Goal: Information Seeking & Learning: Learn about a topic

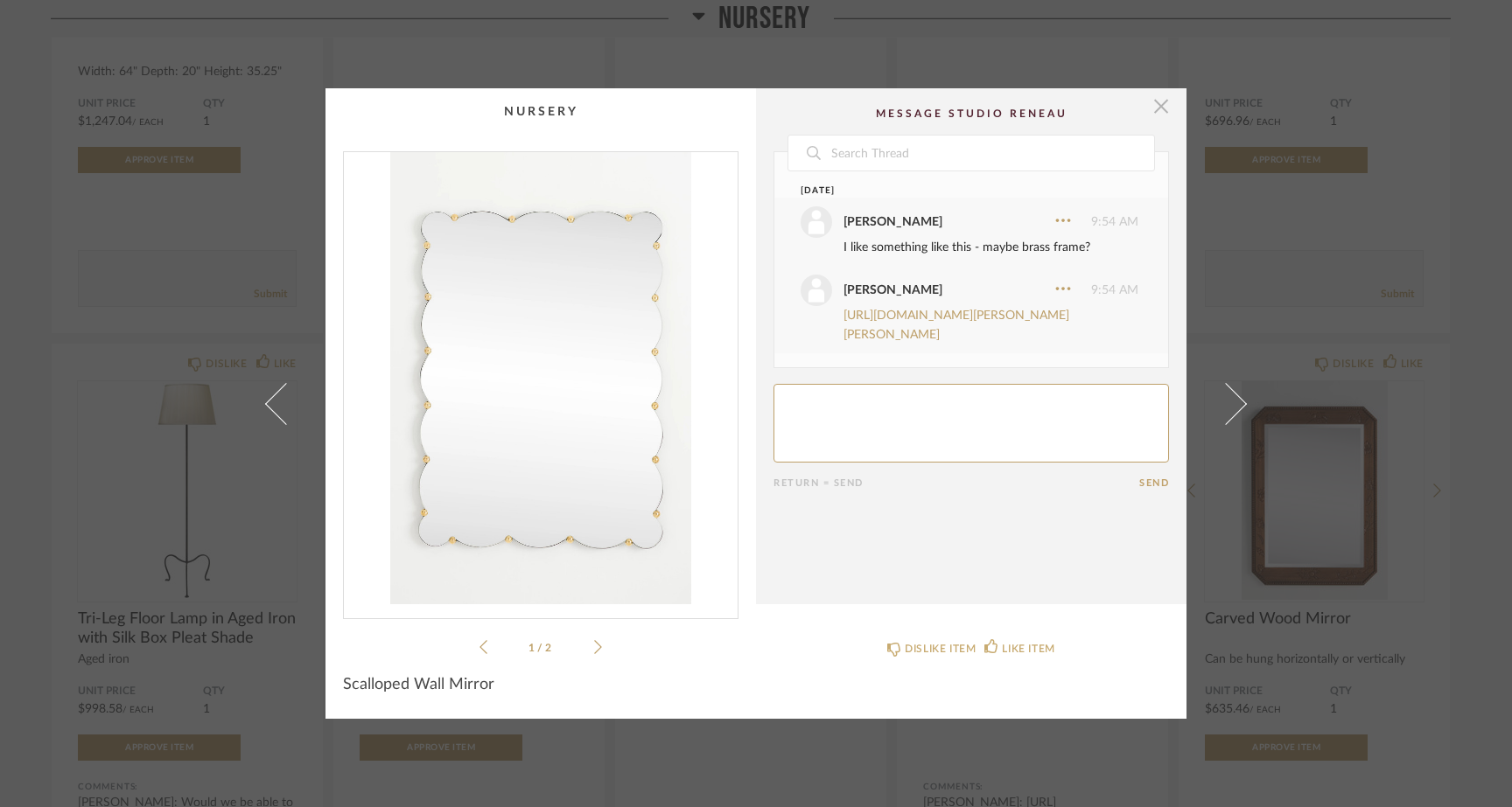
click at [1157, 109] on span "button" at bounding box center [1161, 106] width 35 height 35
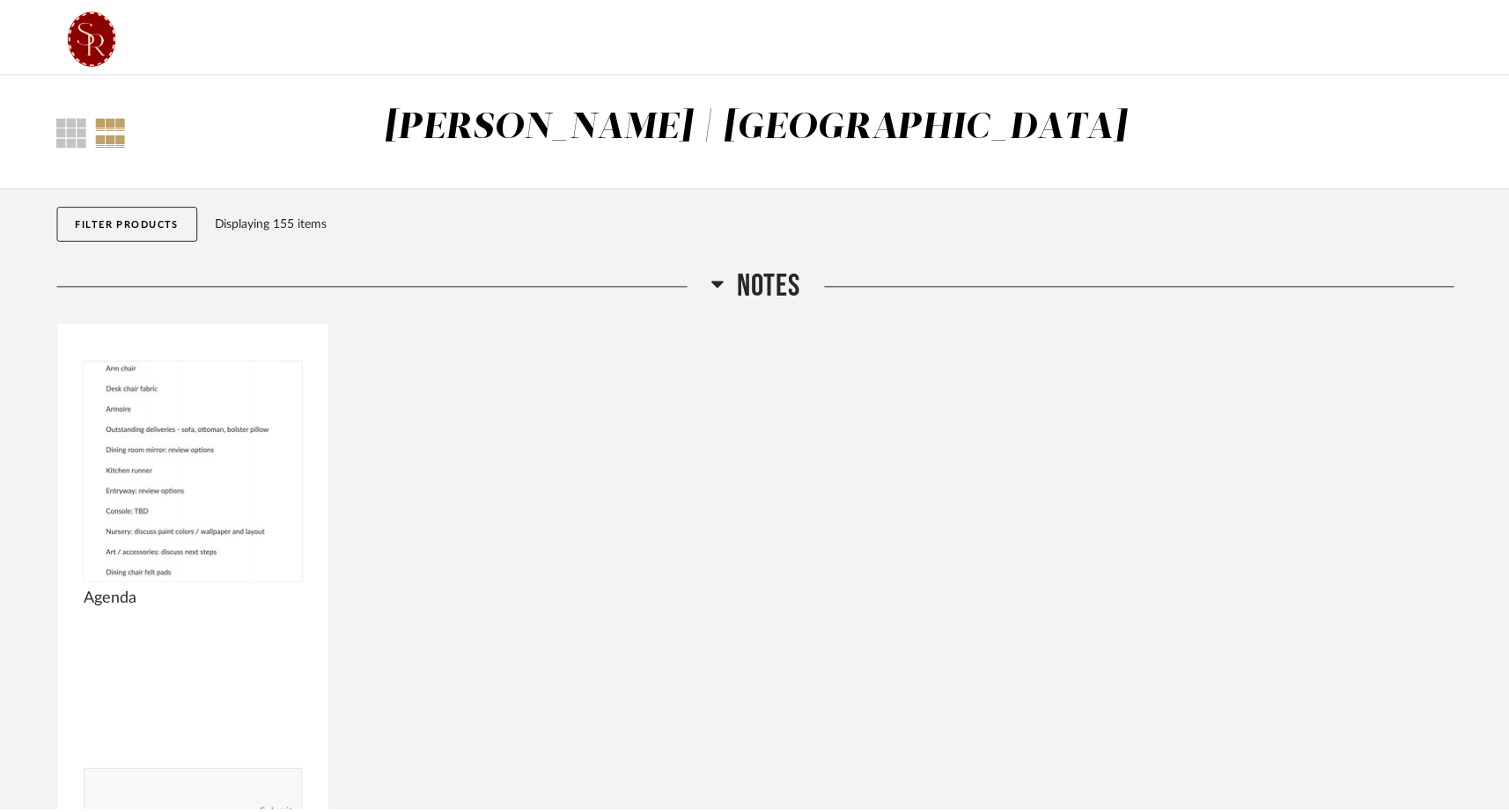
scroll to position [8822, 0]
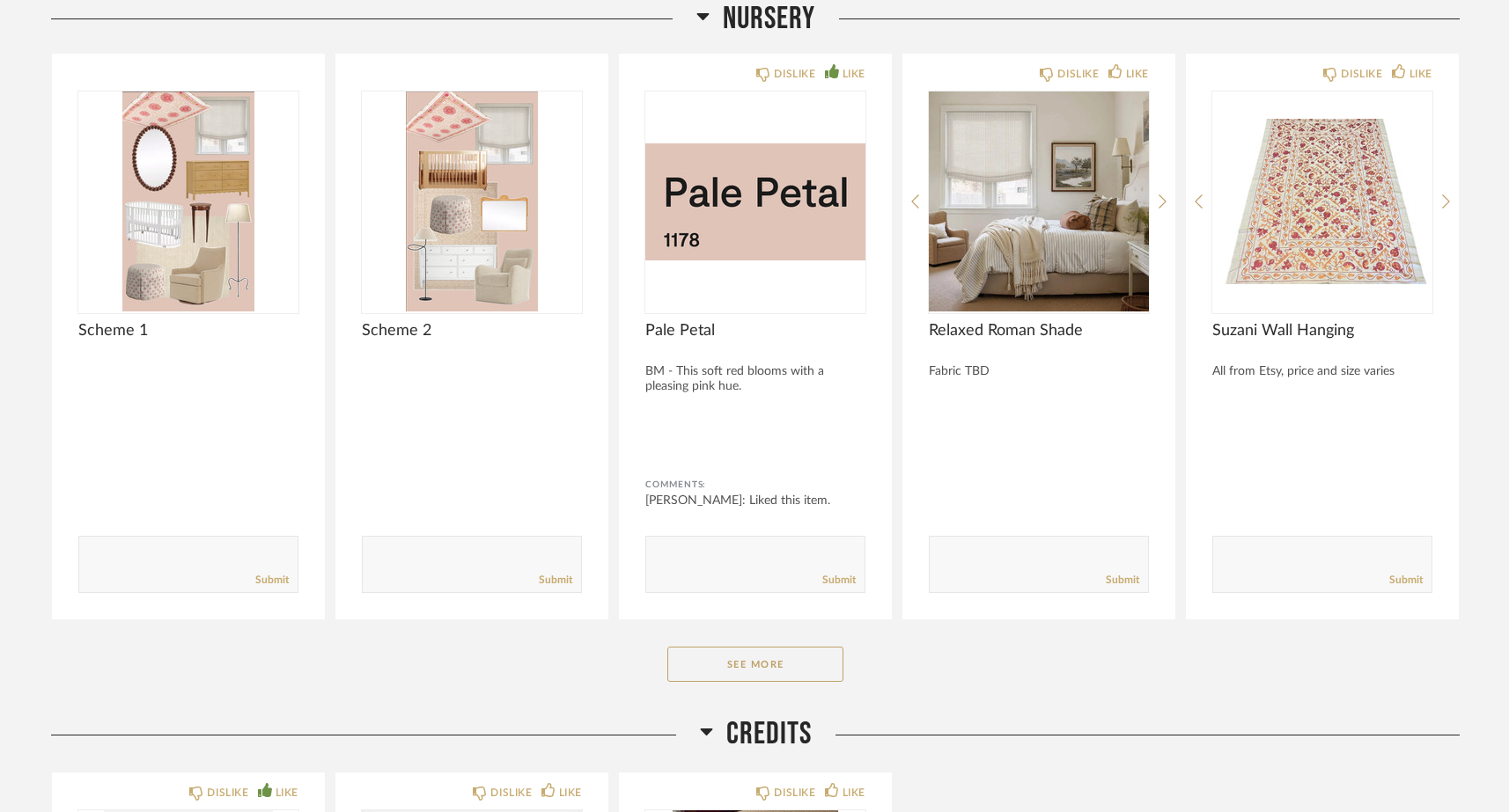
scroll to position [6318, 0]
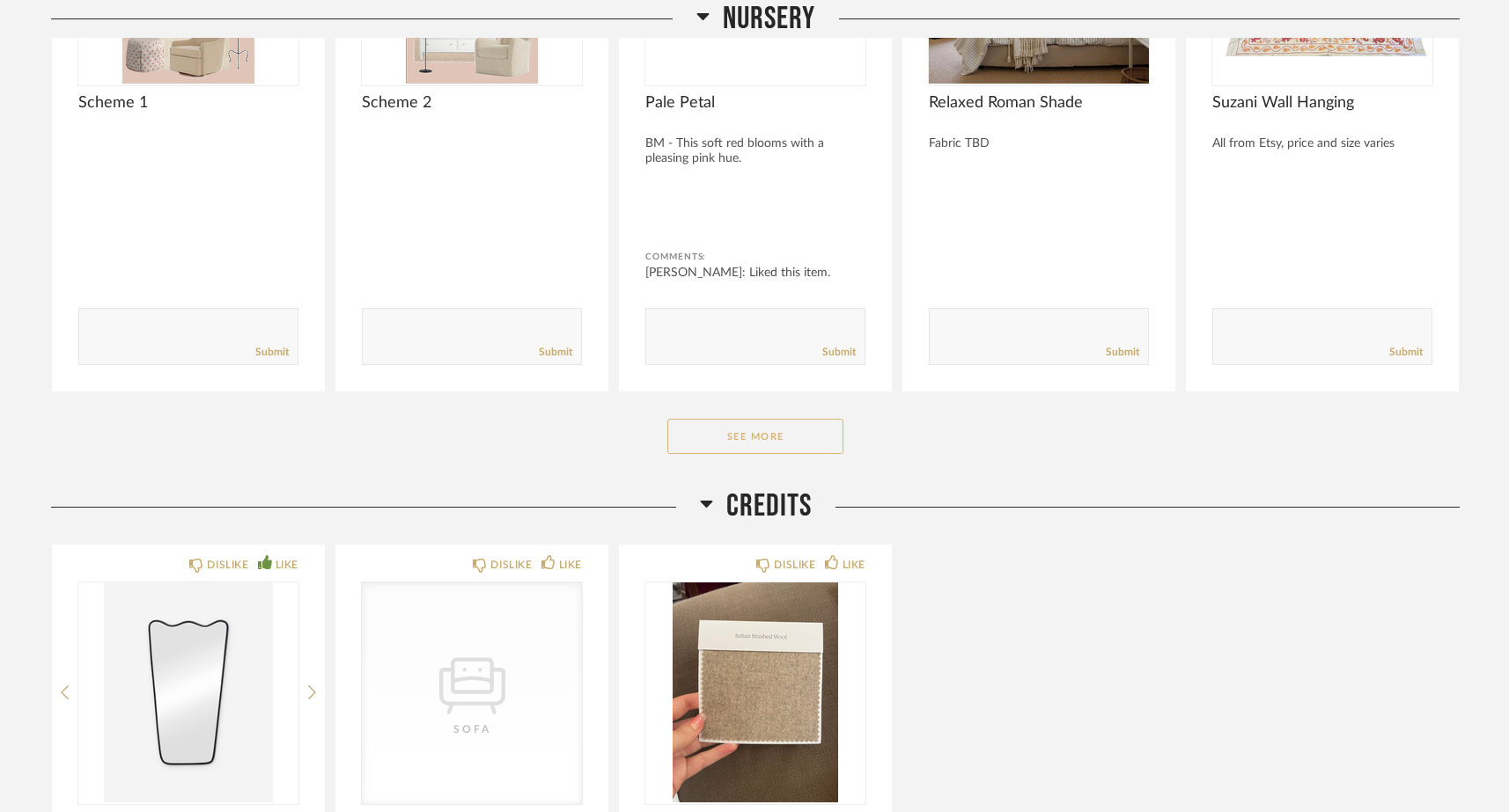
click at [792, 434] on button "See More" at bounding box center [755, 437] width 176 height 35
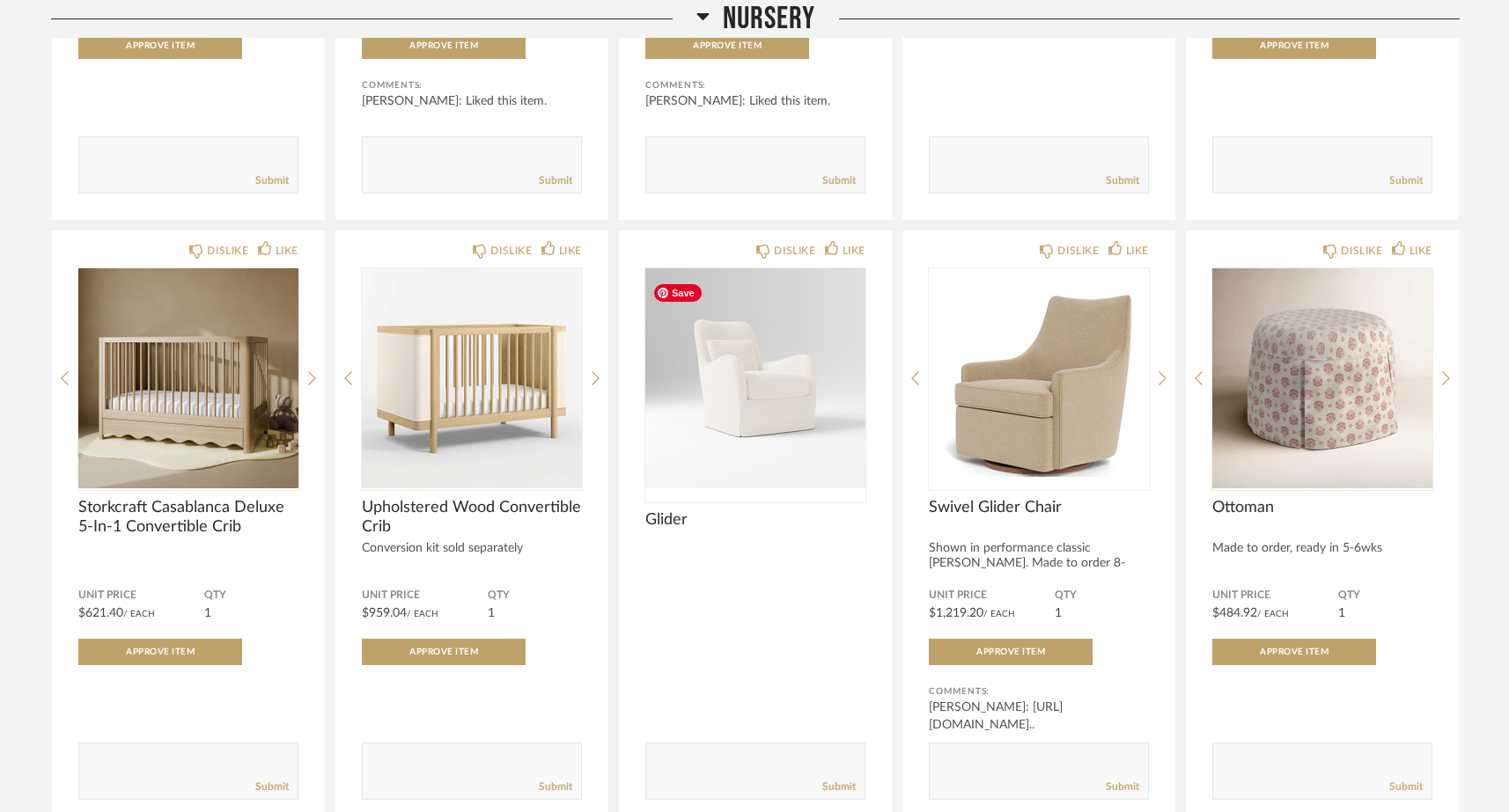
scroll to position [7771, 0]
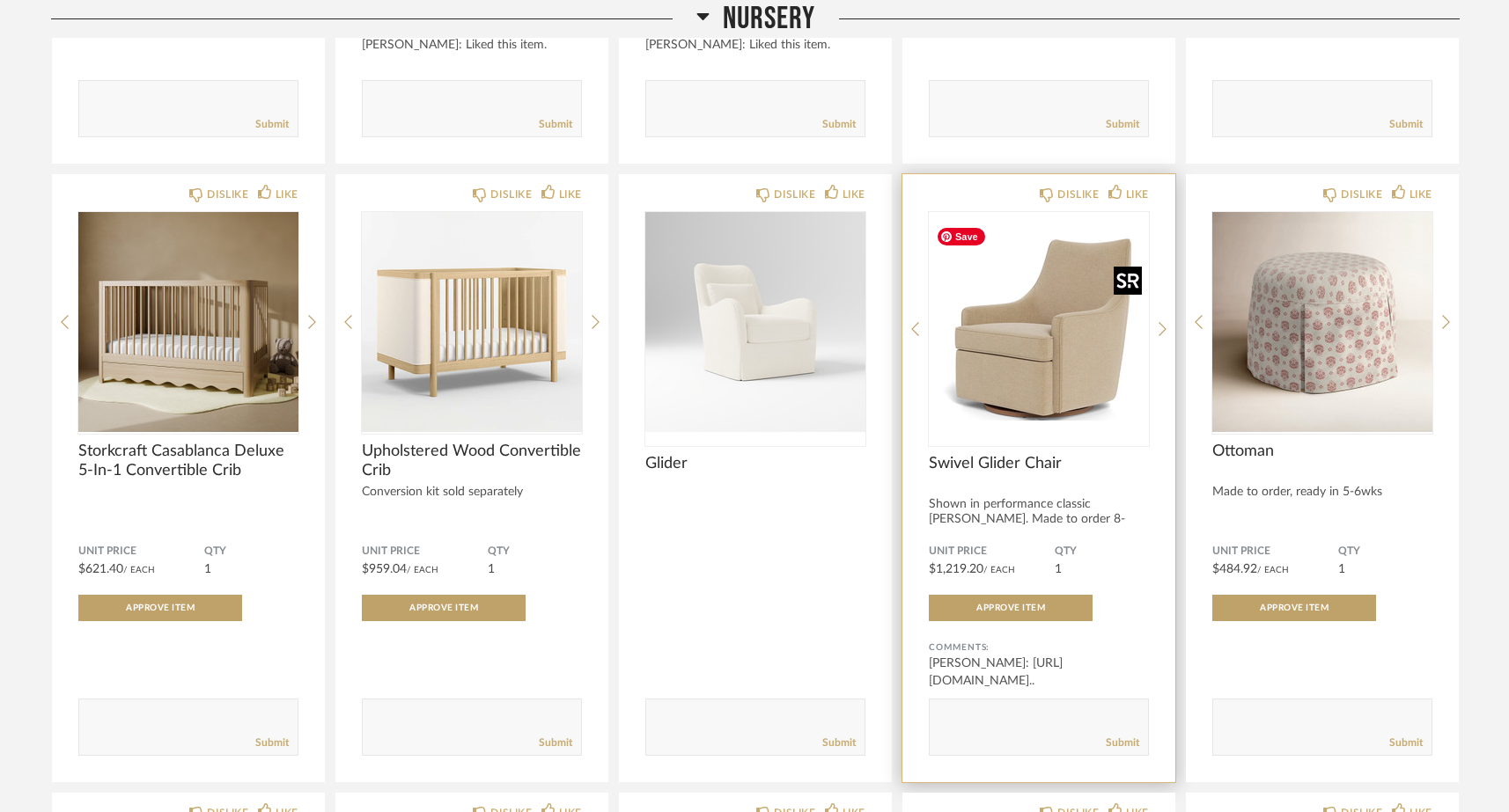
click at [0, 0] on img at bounding box center [0, 0] width 0 height 0
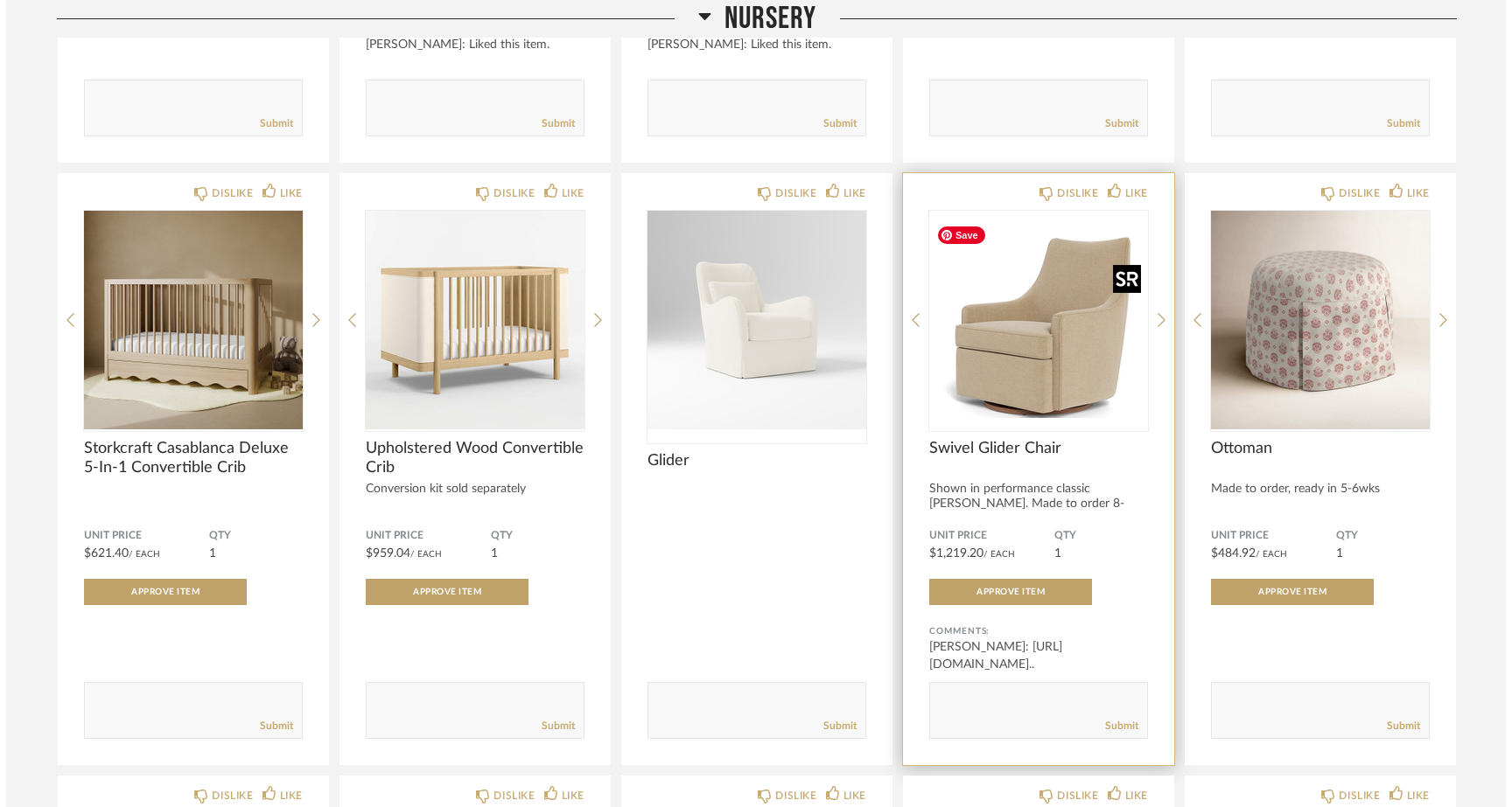
scroll to position [0, 0]
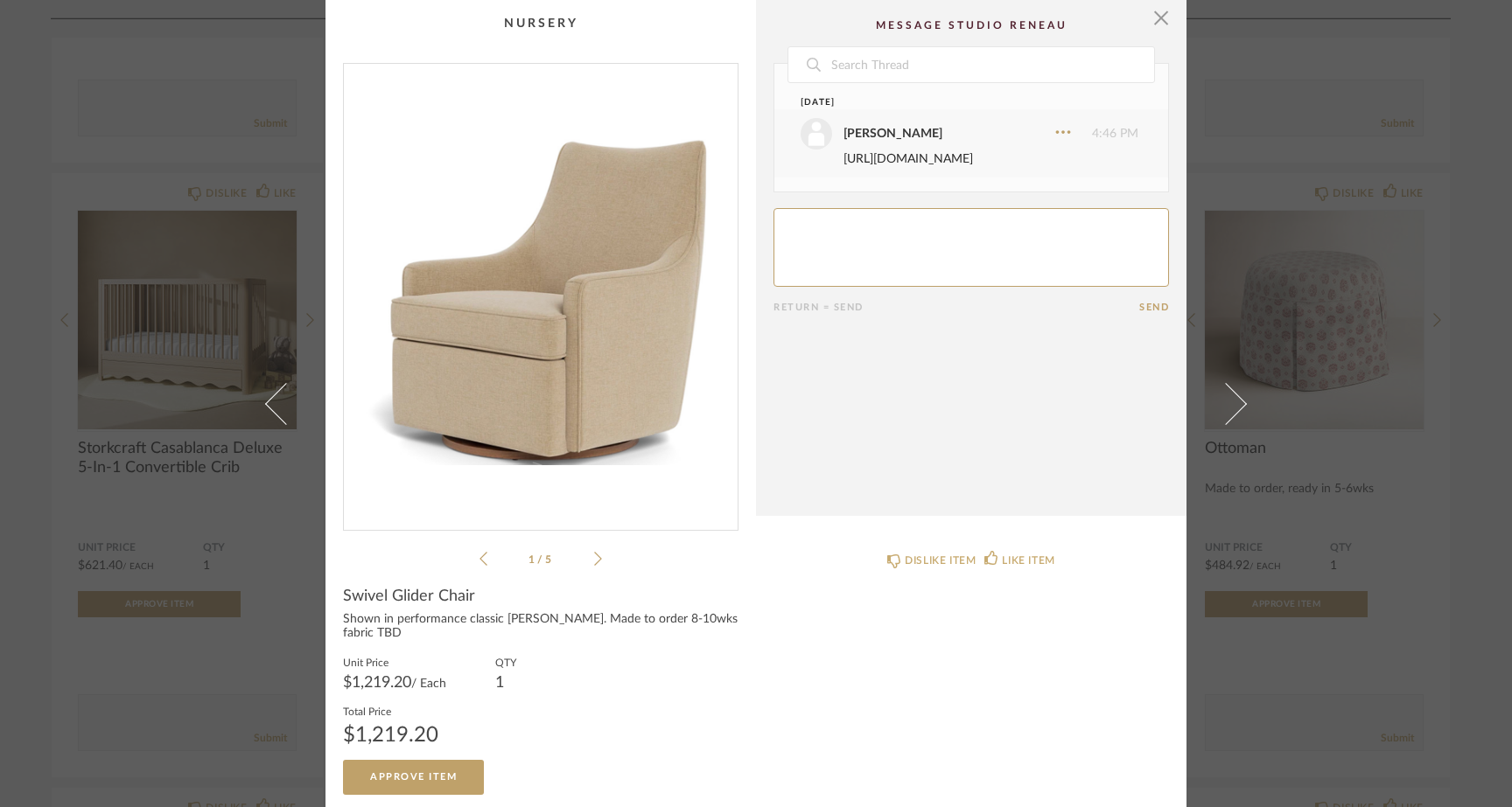
click at [943, 165] on link "https://www.wayfair.com/furniture/pdp/craftd-nursery-recliner-jdsk1994.html?pii…" at bounding box center [908, 159] width 130 height 12
click at [1152, 26] on span "button" at bounding box center [1161, 18] width 35 height 35
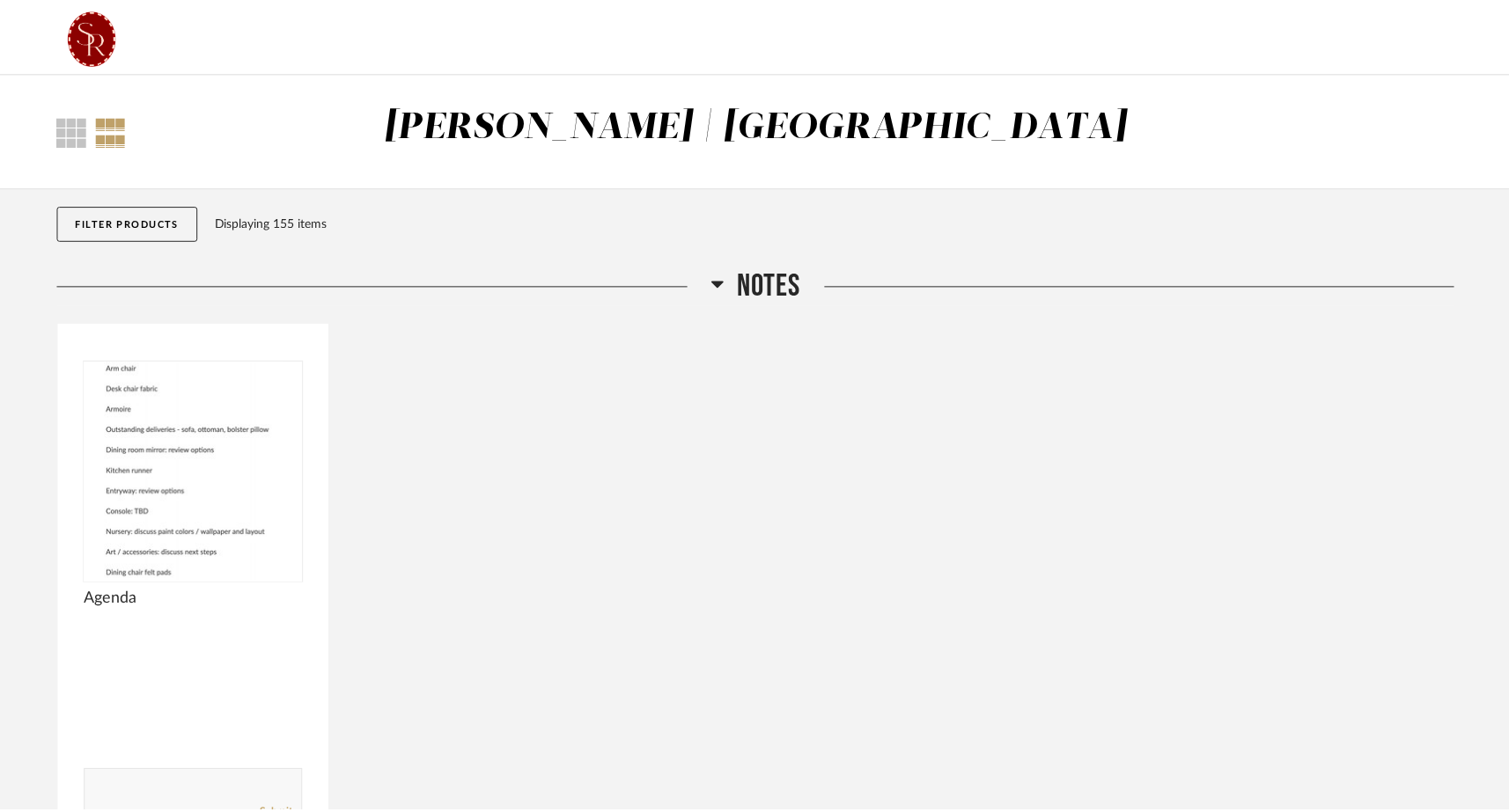
scroll to position [7771, 0]
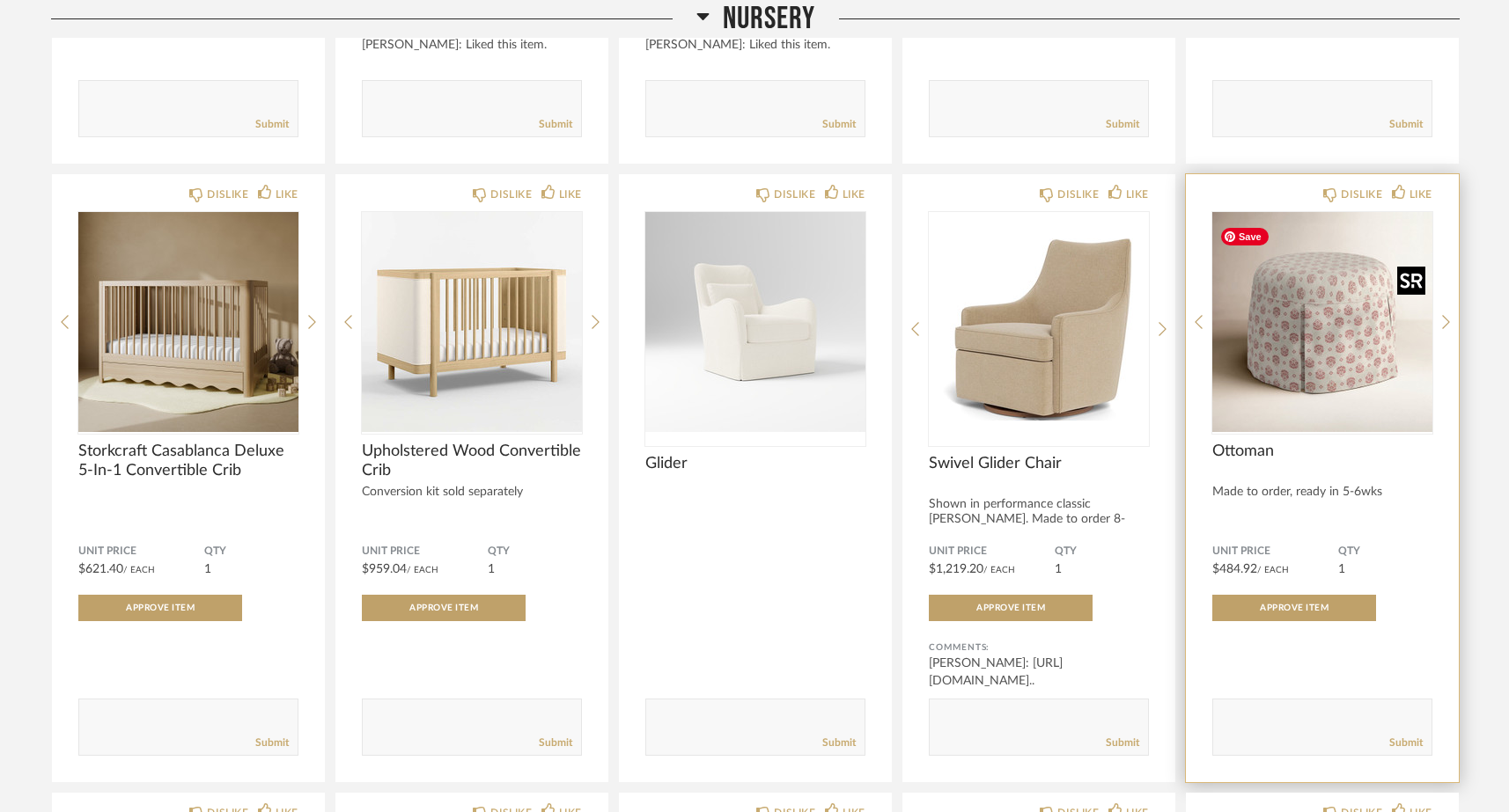
click at [1333, 405] on div at bounding box center [1323, 322] width 220 height 220
click at [1345, 345] on img "0" at bounding box center [1323, 322] width 220 height 220
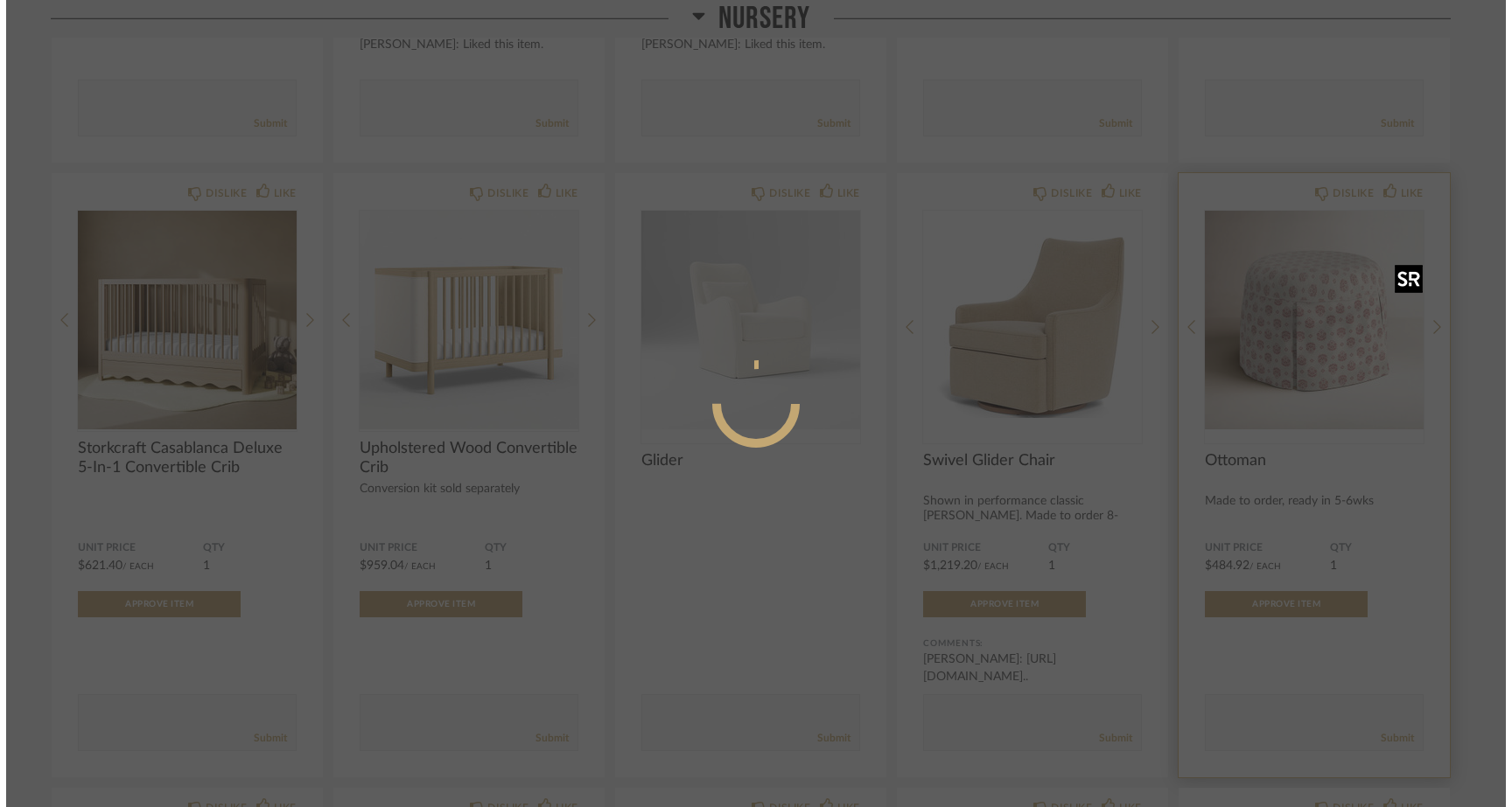
scroll to position [0, 0]
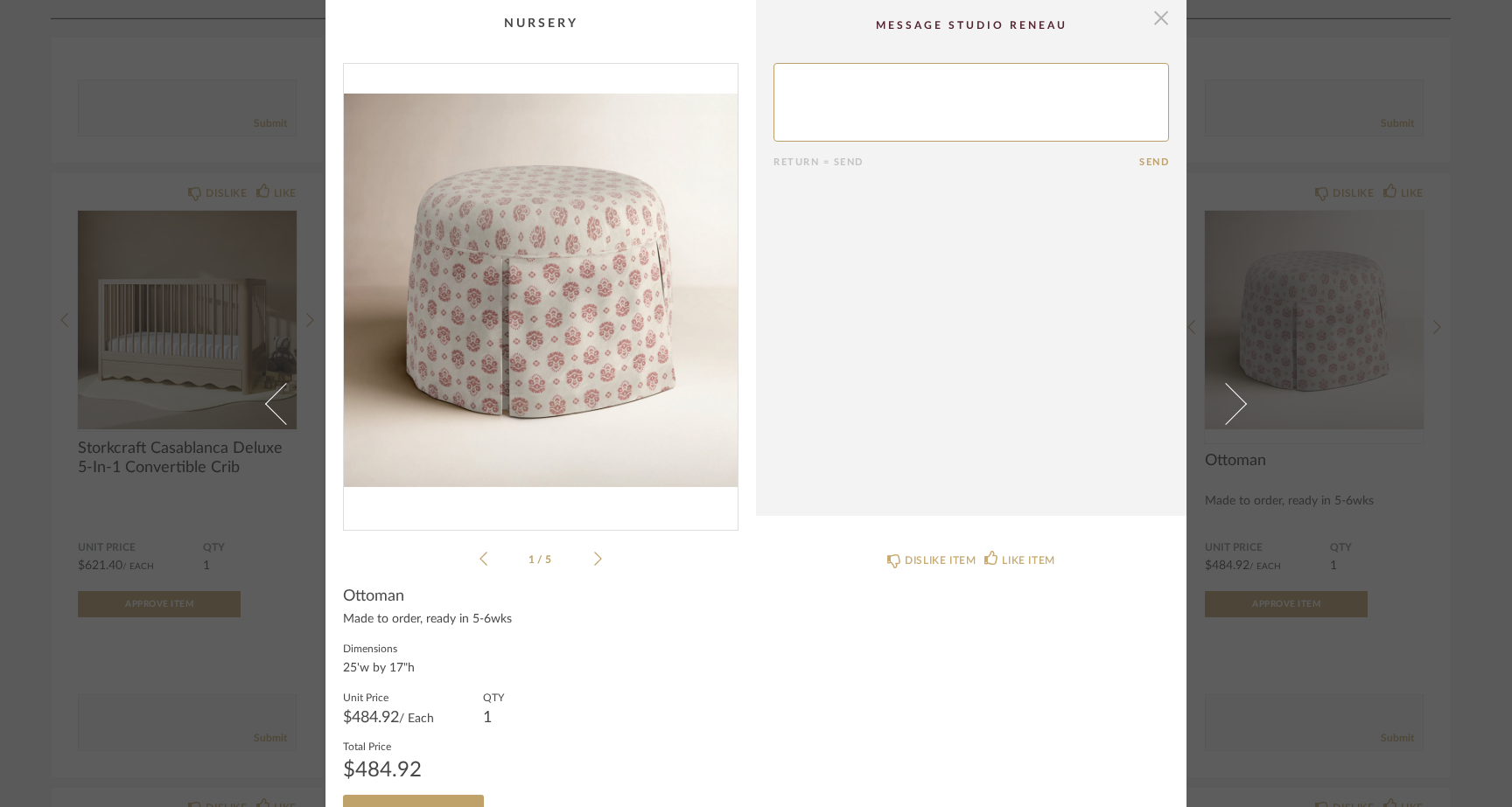
click at [1156, 23] on span "button" at bounding box center [1161, 18] width 35 height 35
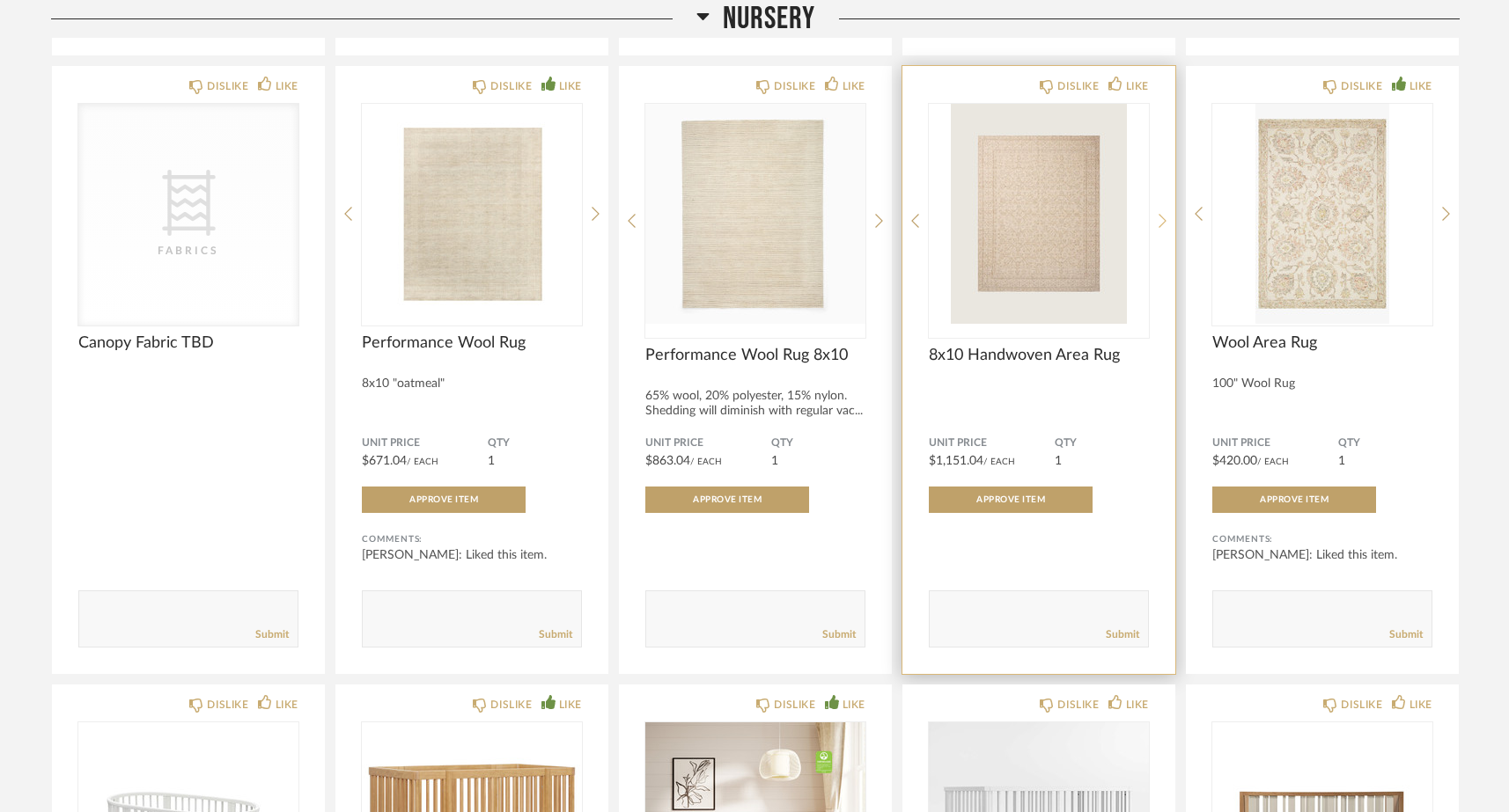
scroll to position [6646, 0]
